Goal: Task Accomplishment & Management: Manage account settings

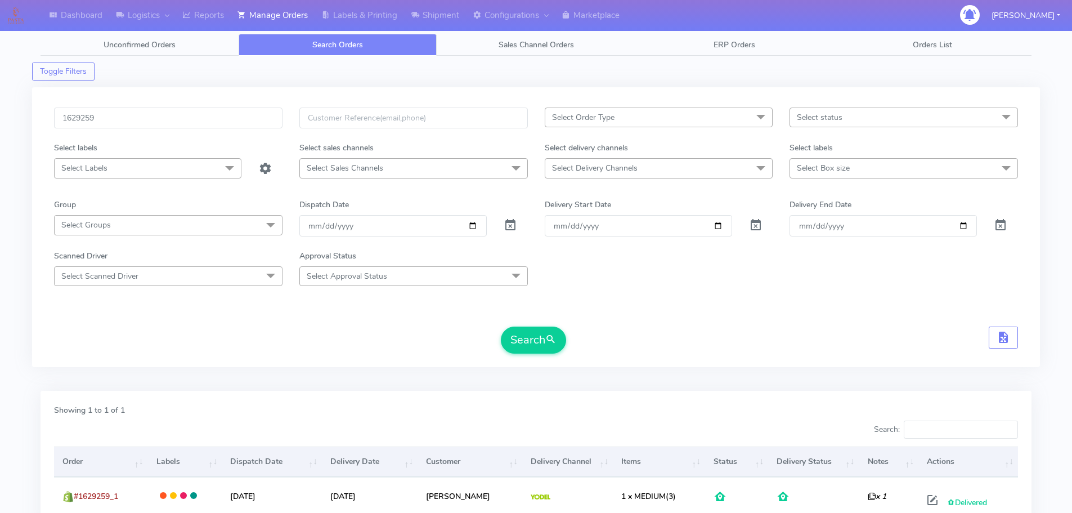
click at [221, 123] on input "1629259" at bounding box center [168, 117] width 228 height 21
type input "1629914"
click at [501, 326] on button "Search" at bounding box center [533, 339] width 65 height 27
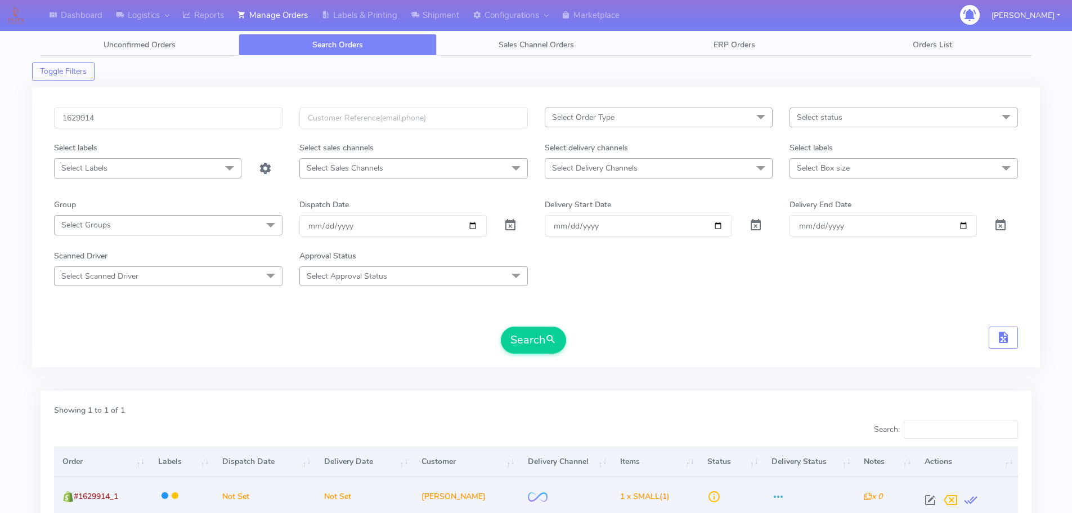
click at [916, 500] on td at bounding box center [967, 496] width 102 height 38
click at [927, 502] on span at bounding box center [930, 502] width 20 height 11
select select "2"
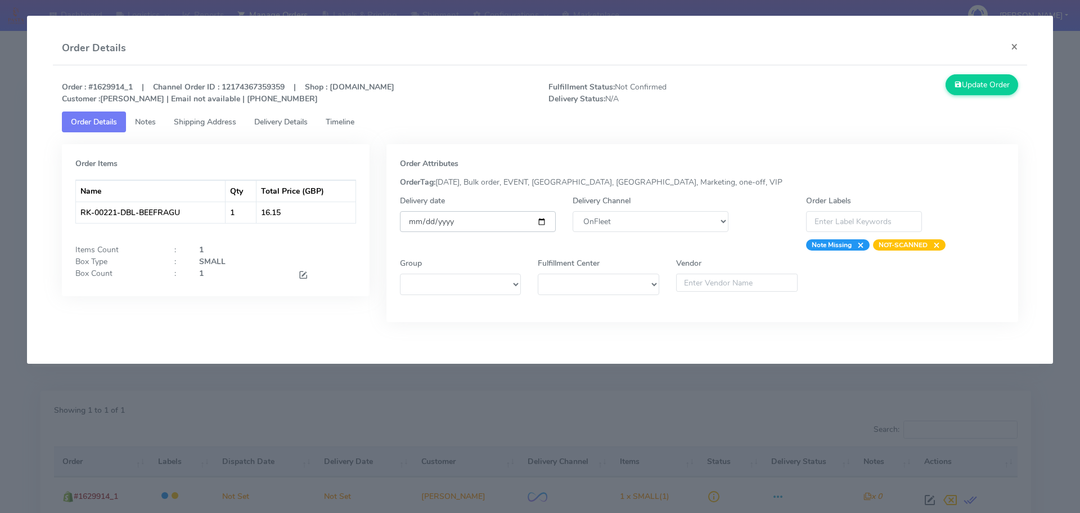
click at [541, 220] on input "date" at bounding box center [478, 221] width 156 height 21
type input "[DATE]"
click at [967, 92] on button "Update Order" at bounding box center [982, 84] width 73 height 21
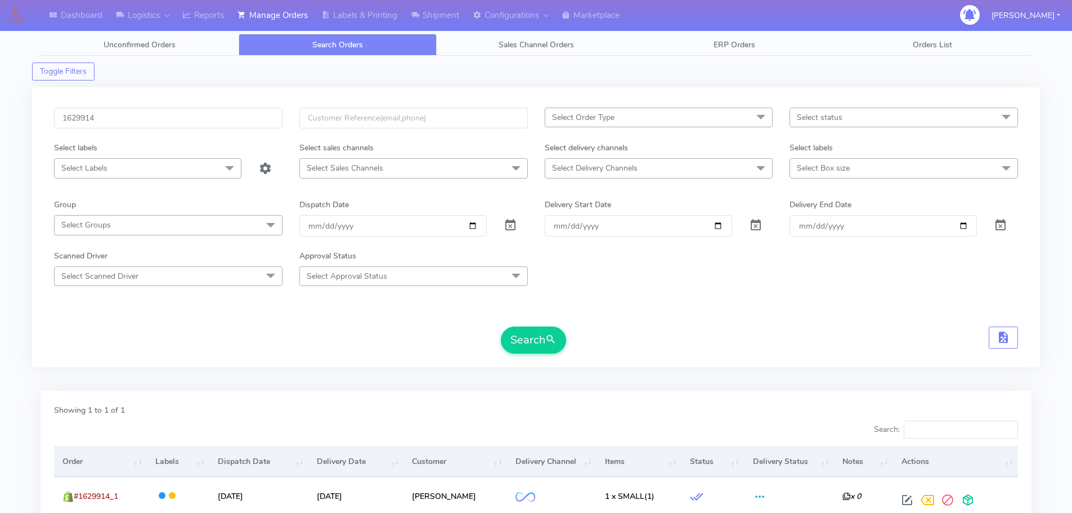
drag, startPoint x: 794, startPoint y: 294, endPoint x: 784, endPoint y: 291, distance: 10.0
click at [794, 294] on form "1629914 Select Order Type Select All MEALS ATAVI One Off Pasta Club Gift Kit Ev…" at bounding box center [536, 230] width 964 height 246
click at [266, 114] on input "1629914" at bounding box center [168, 117] width 228 height 21
paste input "5"
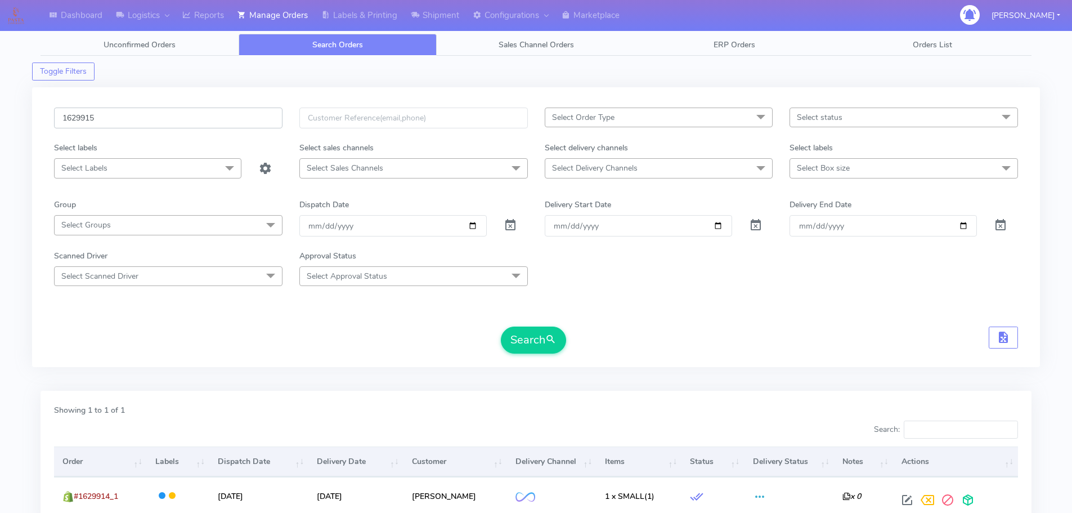
type input "1629915"
click at [501, 326] on button "Search" at bounding box center [533, 339] width 65 height 27
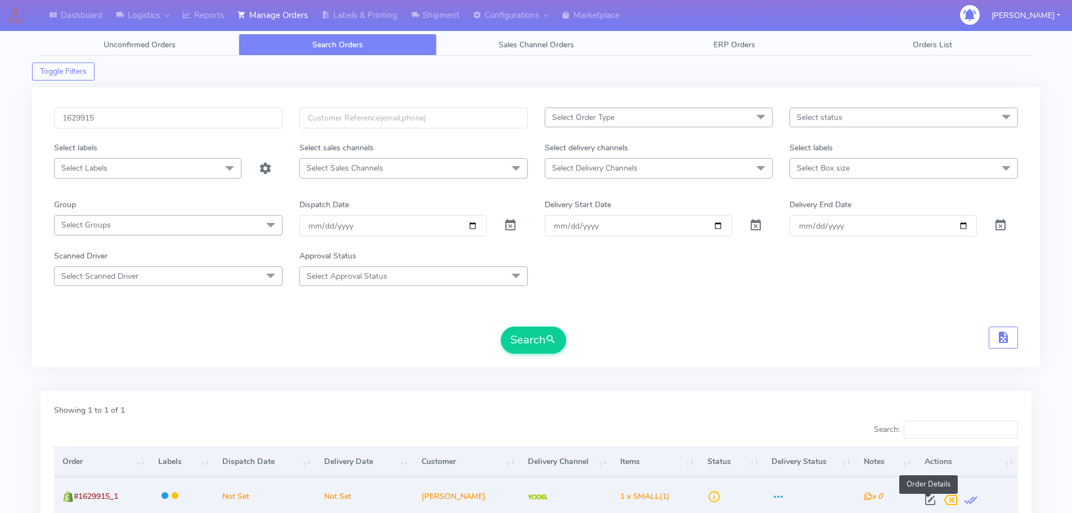
click at [927, 497] on span at bounding box center [930, 502] width 20 height 11
select select "5"
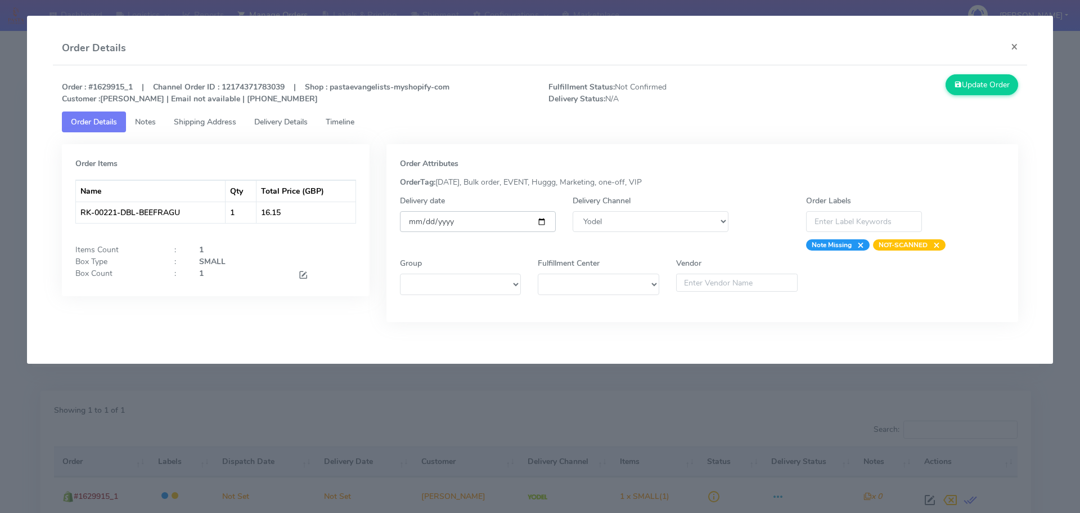
click at [540, 225] on input "date" at bounding box center [478, 221] width 156 height 21
type input "[DATE]"
click at [343, 123] on span "Timeline" at bounding box center [340, 121] width 29 height 11
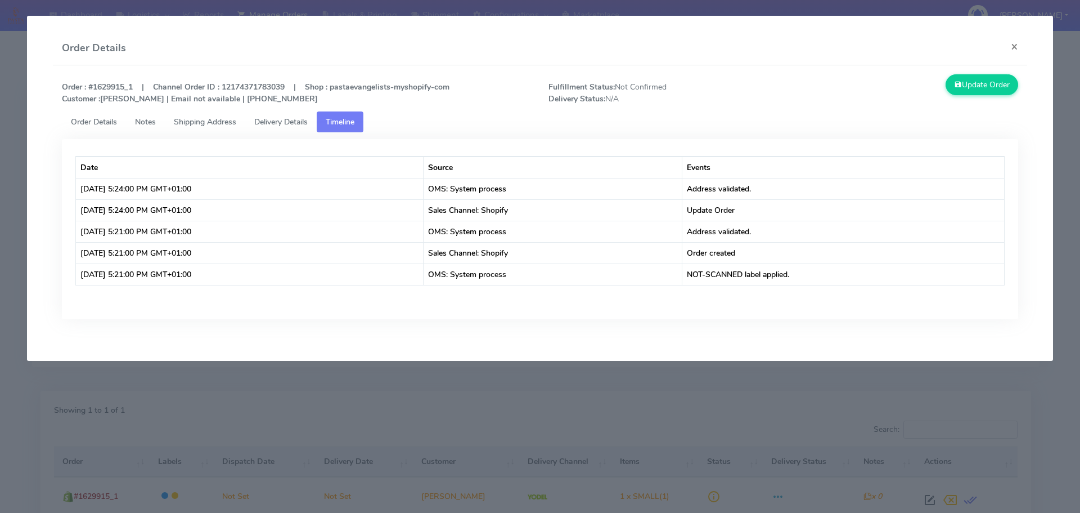
click at [78, 124] on span "Order Details" at bounding box center [94, 121] width 46 height 11
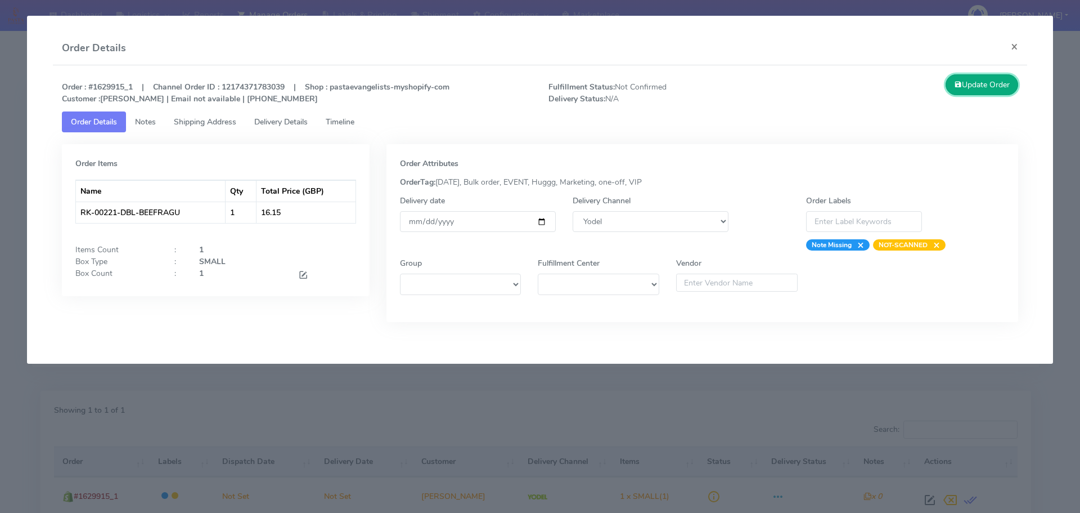
click at [981, 86] on button "Update Order" at bounding box center [982, 84] width 73 height 21
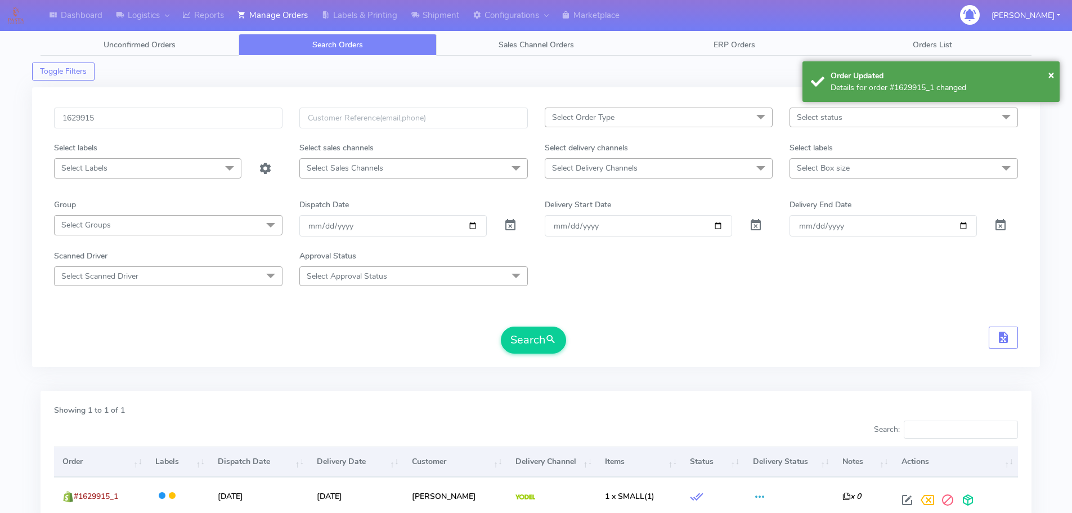
click at [694, 308] on form "1629915 Select Order Type Select All MEALS ATAVI One Off Pasta Club Gift Kit Ev…" at bounding box center [536, 230] width 964 height 246
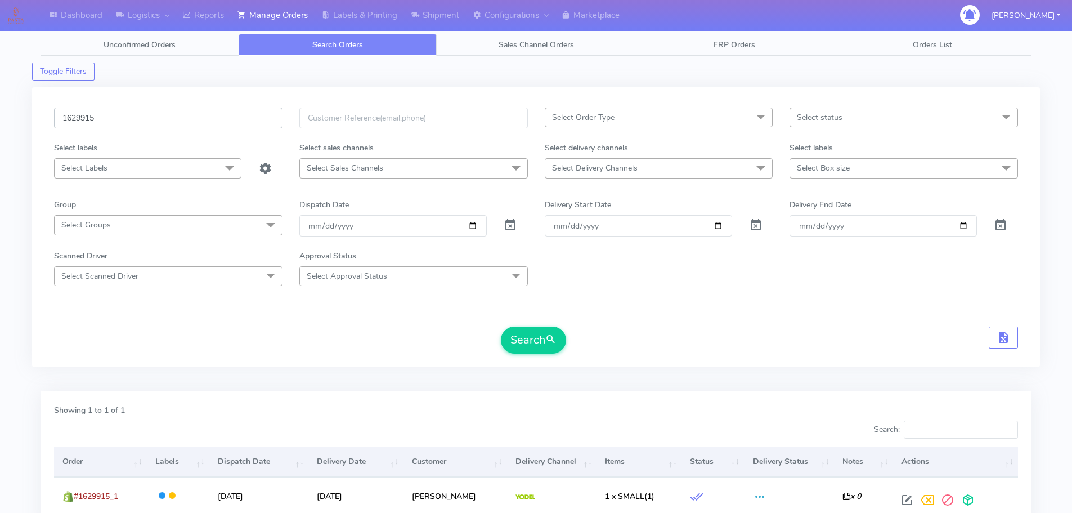
click at [169, 120] on input "1629915" at bounding box center [168, 117] width 228 height 21
click at [546, 334] on span "submit" at bounding box center [550, 339] width 11 height 15
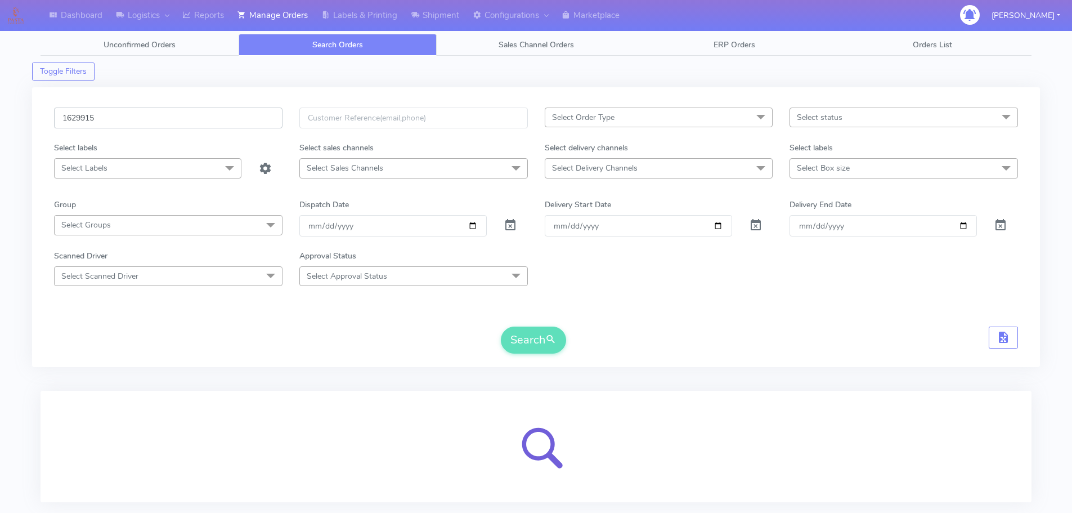
click at [170, 112] on input "1629915" at bounding box center [168, 117] width 228 height 21
drag, startPoint x: 170, startPoint y: 112, endPoint x: 174, endPoint y: 118, distance: 6.6
click at [170, 112] on input "1629915" at bounding box center [168, 117] width 228 height 21
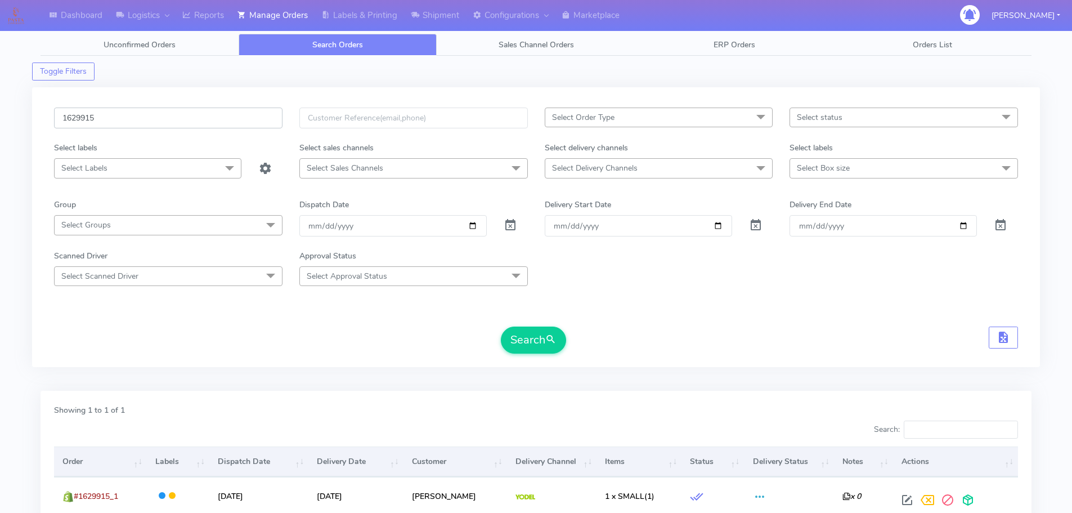
paste input "4"
type input "1629914"
click at [501, 326] on button "Search" at bounding box center [533, 339] width 65 height 27
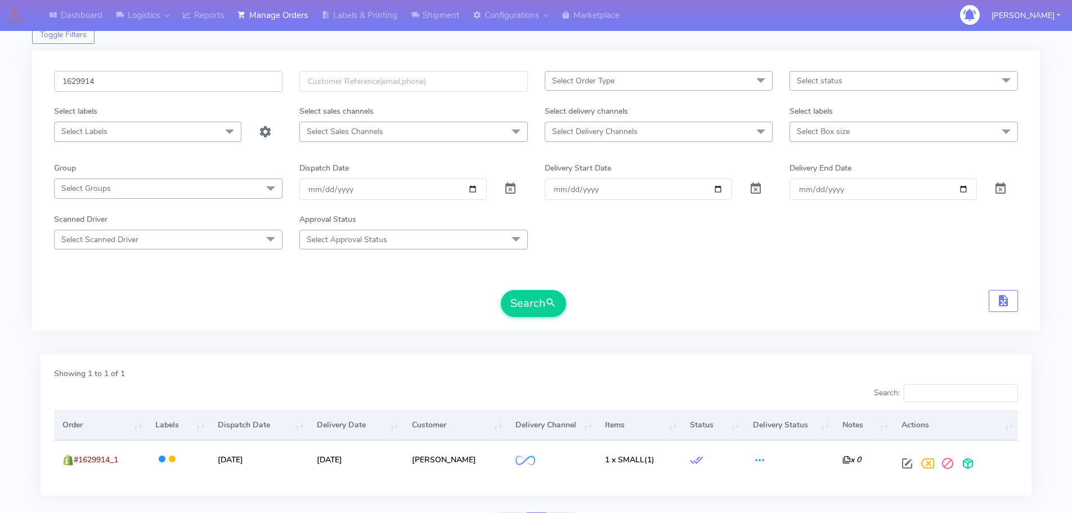
scroll to position [56, 0]
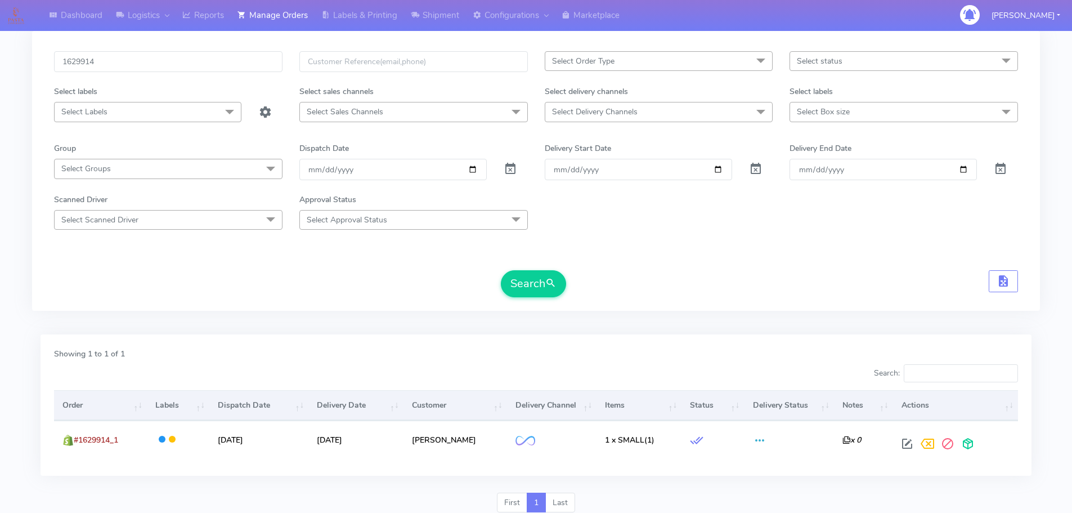
drag, startPoint x: 867, startPoint y: 293, endPoint x: 800, endPoint y: 282, distance: 68.4
click at [842, 291] on div "Search" at bounding box center [536, 283] width 964 height 27
